Goal: Check status: Check status

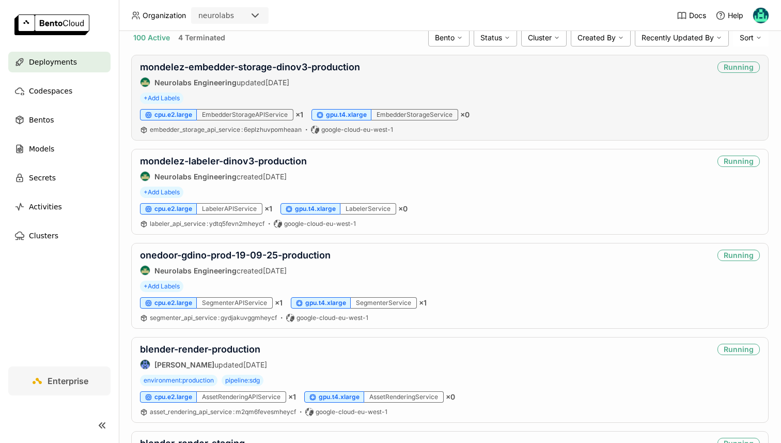
scroll to position [83, 0]
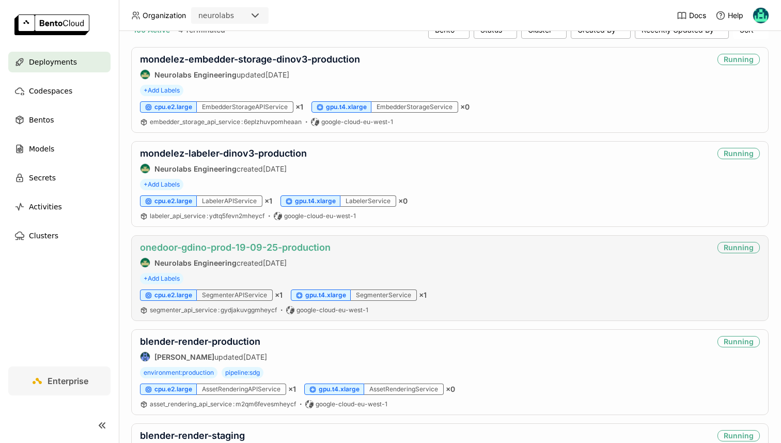
click at [249, 250] on link "onedoor-gdino-prod-19-09-25-production" at bounding box center [235, 247] width 191 height 11
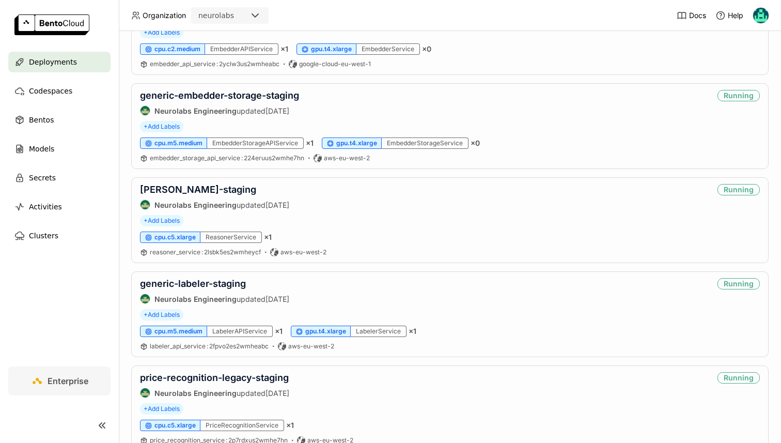
scroll to position [1469, 0]
